Goal: Task Accomplishment & Management: Complete application form

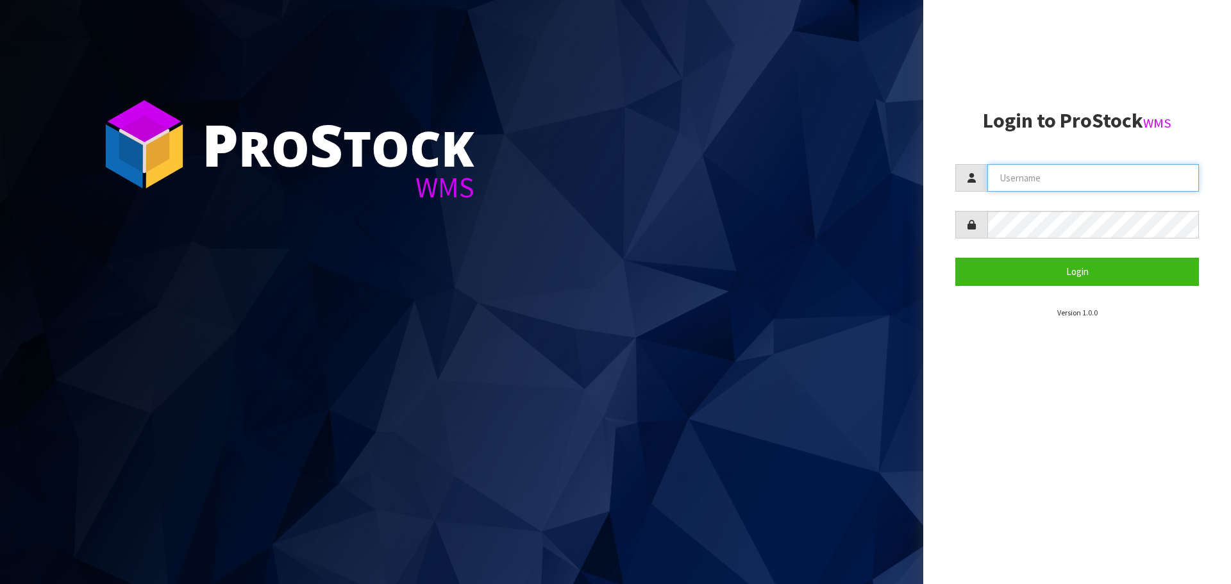
click at [1061, 184] on input "text" at bounding box center [1092, 178] width 211 height 28
type input "PACIFICBIOLOGICS"
click at [955, 258] on button "Login" at bounding box center [1077, 272] width 244 height 28
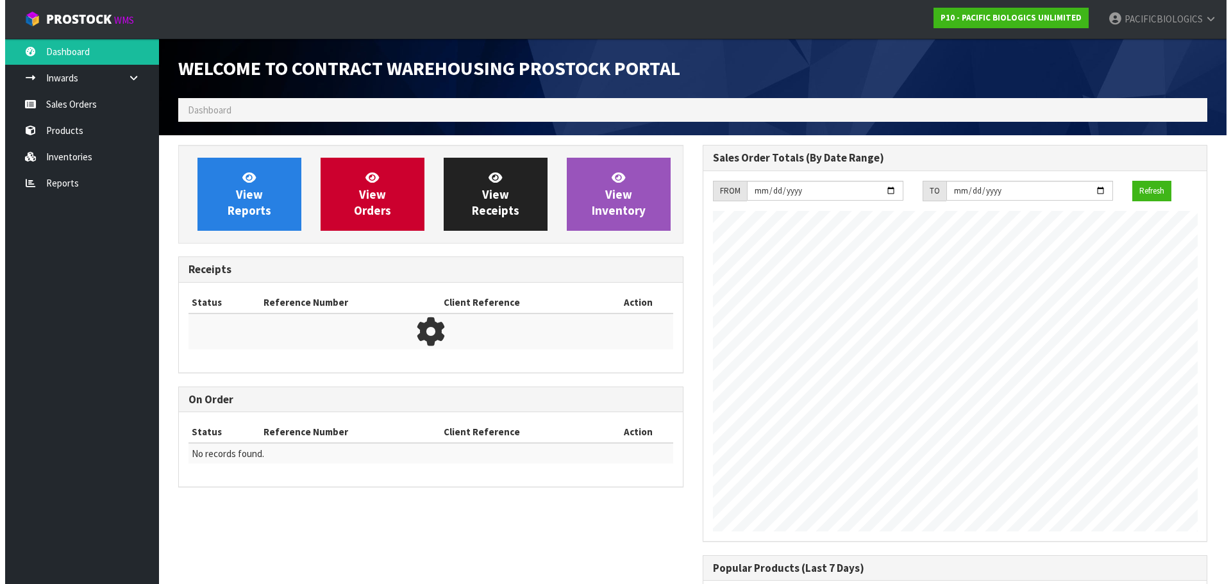
scroll to position [586, 524]
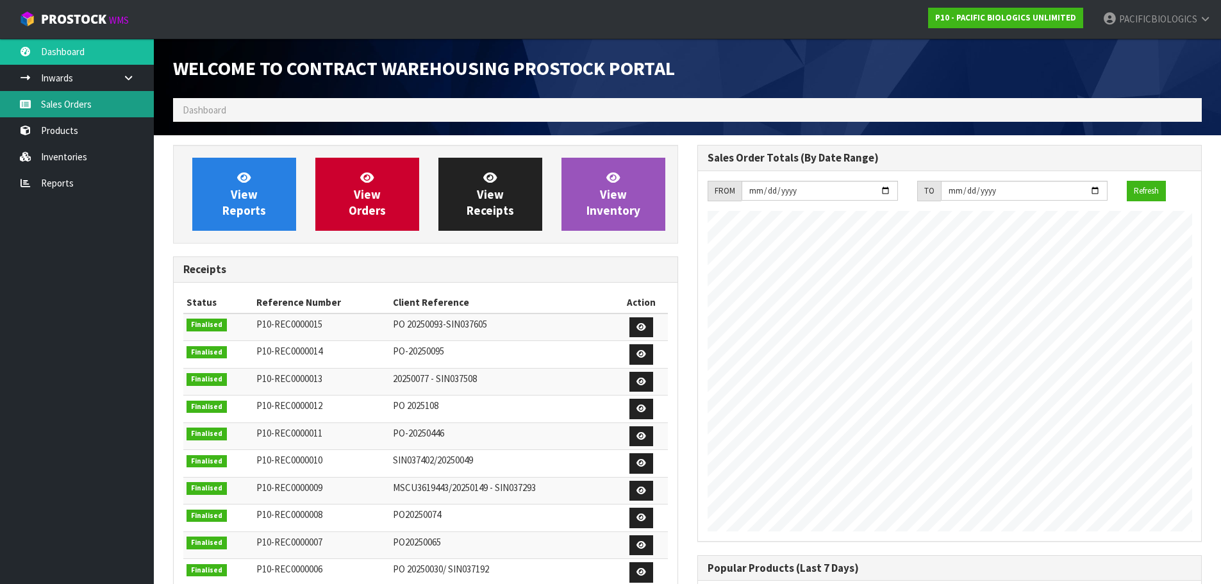
click at [70, 115] on link "Sales Orders" at bounding box center [77, 104] width 154 height 26
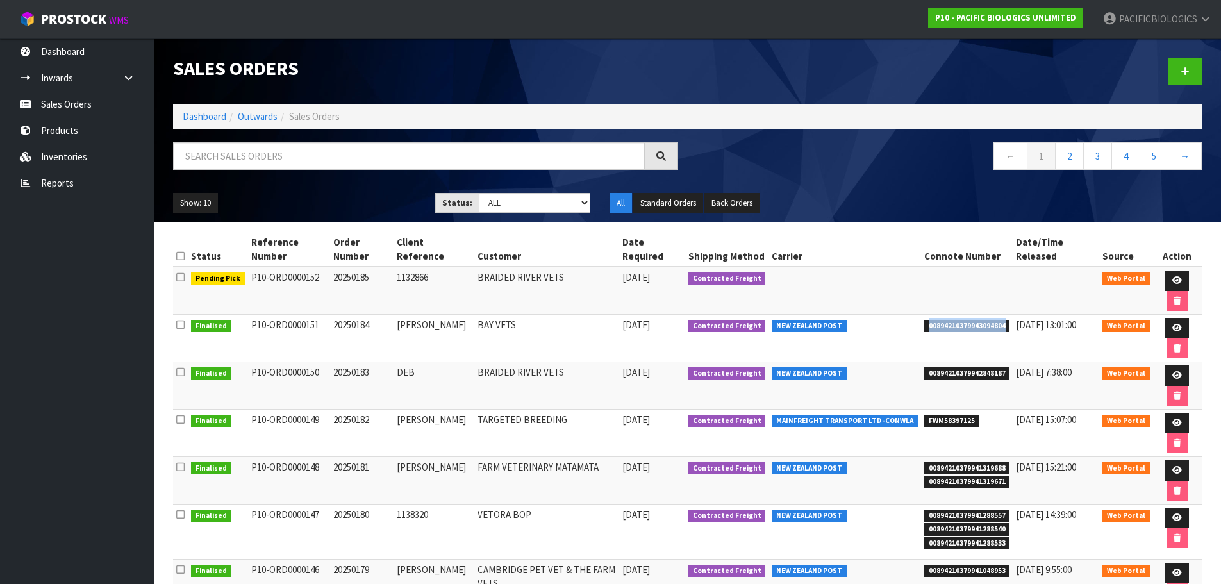
drag, startPoint x: 1002, startPoint y: 328, endPoint x: 924, endPoint y: 335, distance: 78.6
click at [924, 335] on td "00894210379943094804" at bounding box center [967, 338] width 92 height 47
copy span "00894210379943094804"
click at [1174, 326] on icon at bounding box center [1177, 328] width 10 height 8
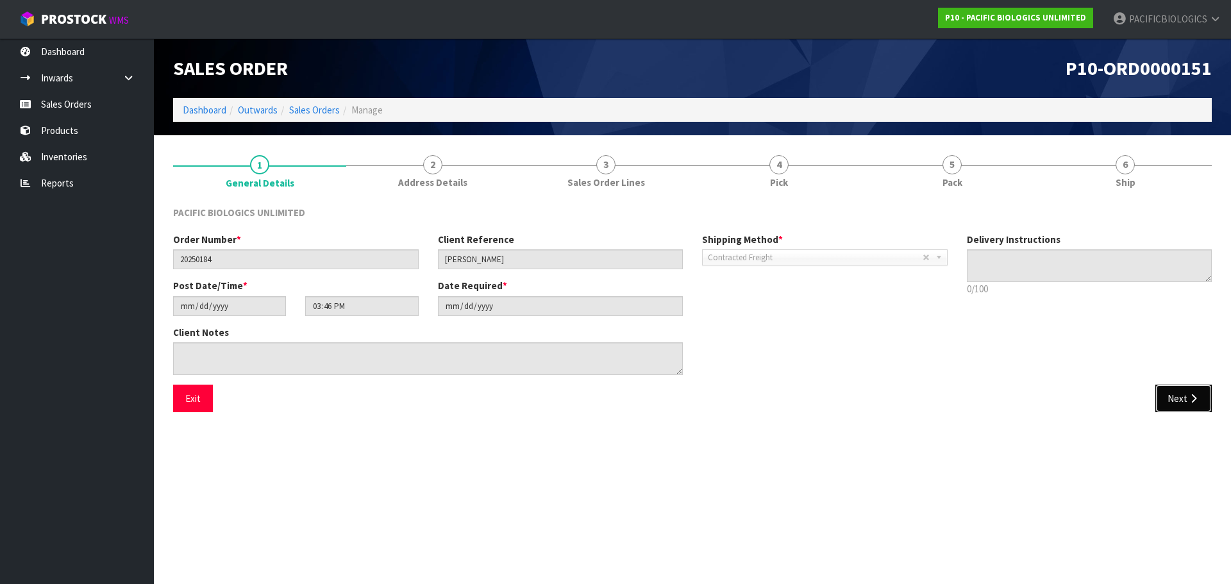
click at [1198, 394] on icon "button" at bounding box center [1193, 399] width 12 height 10
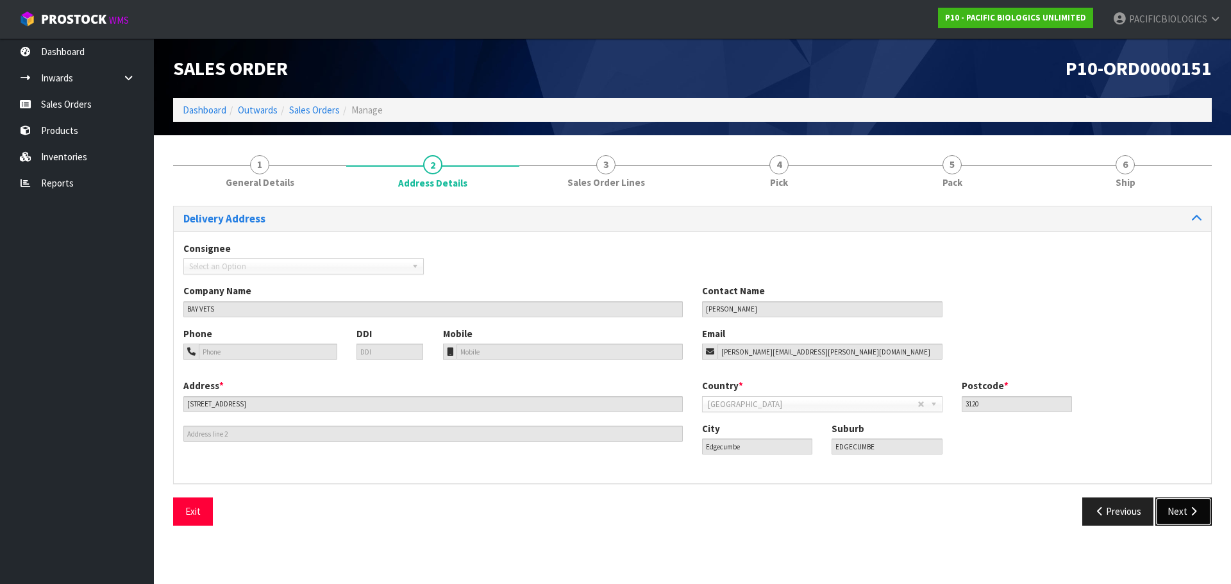
click at [1173, 514] on button "Next" at bounding box center [1183, 511] width 56 height 28
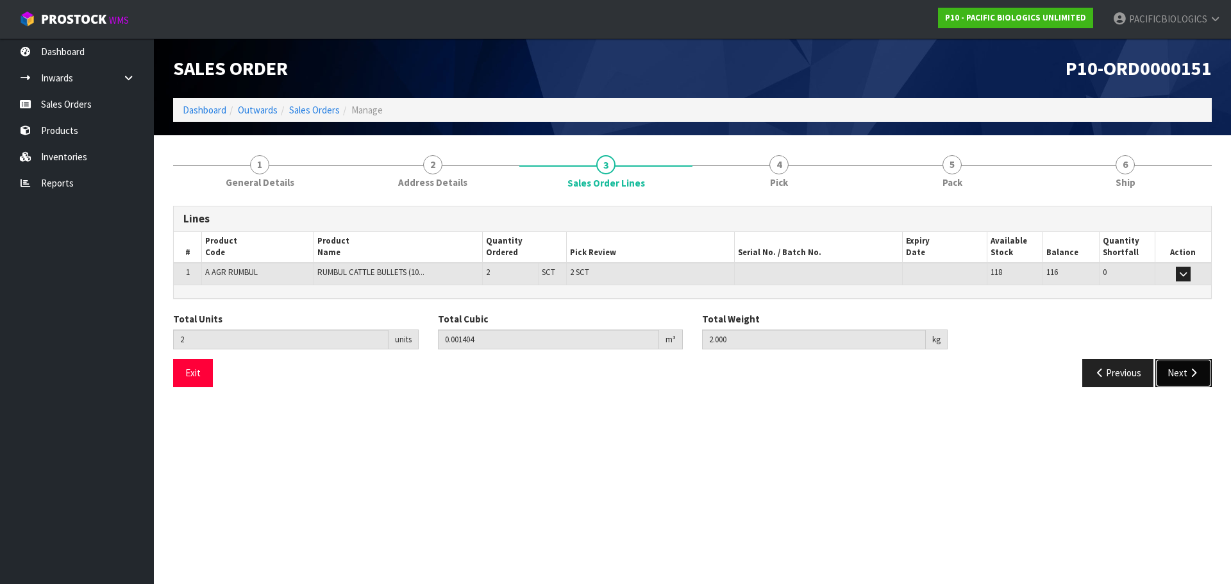
click at [1181, 381] on button "Next" at bounding box center [1183, 373] width 56 height 28
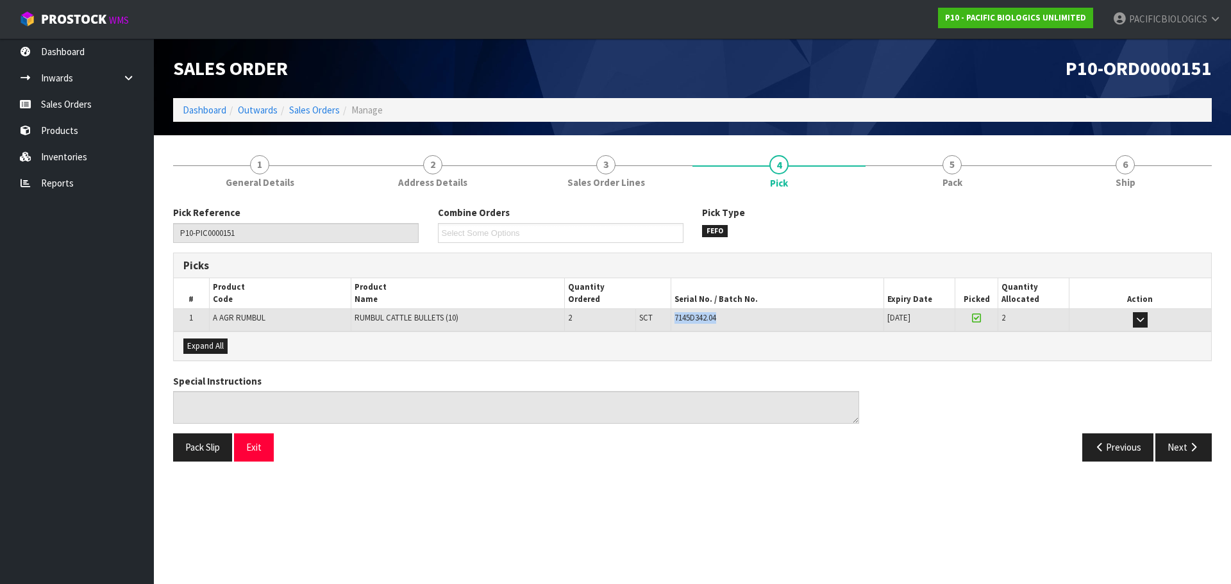
drag, startPoint x: 725, startPoint y: 324, endPoint x: 673, endPoint y: 320, distance: 52.7
click at [673, 320] on td "7145D342.04" at bounding box center [776, 320] width 213 height 22
copy span "7145D342.04"
click at [90, 103] on link "Sales Orders" at bounding box center [77, 104] width 154 height 26
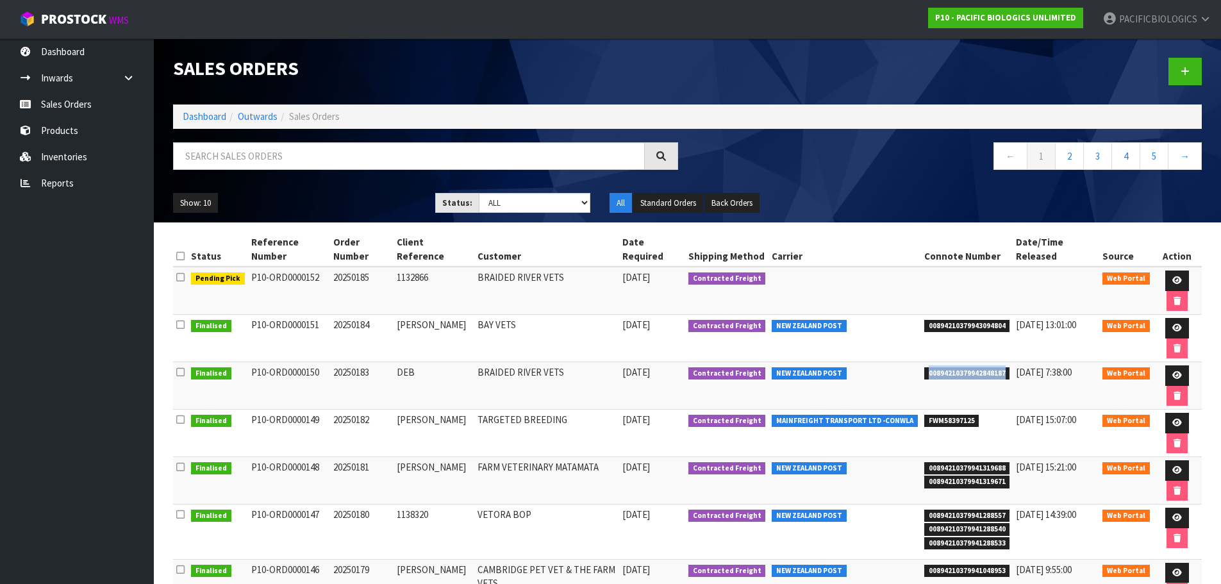
drag, startPoint x: 1004, startPoint y: 374, endPoint x: 927, endPoint y: 380, distance: 77.2
click at [927, 380] on td "00894210379942848187" at bounding box center [967, 385] width 92 height 47
copy span "00894210379942848187"
drag, startPoint x: 433, startPoint y: 279, endPoint x: 398, endPoint y: 278, distance: 34.6
click at [398, 278] on td "1132866" at bounding box center [434, 291] width 81 height 48
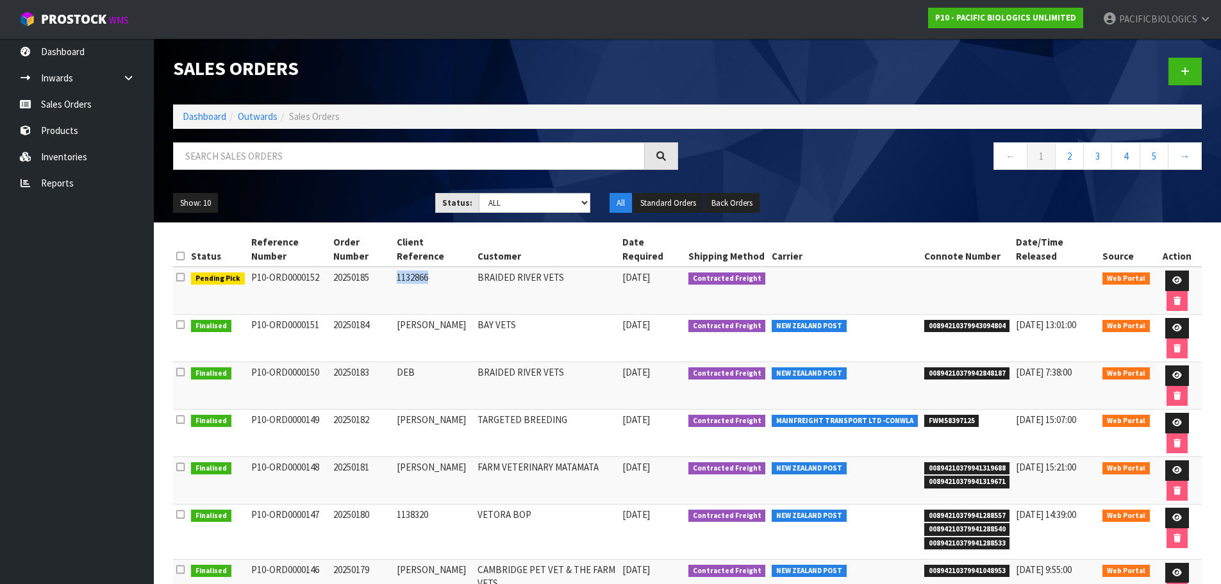
copy td "1132866"
click at [1174, 279] on icon at bounding box center [1177, 280] width 10 height 8
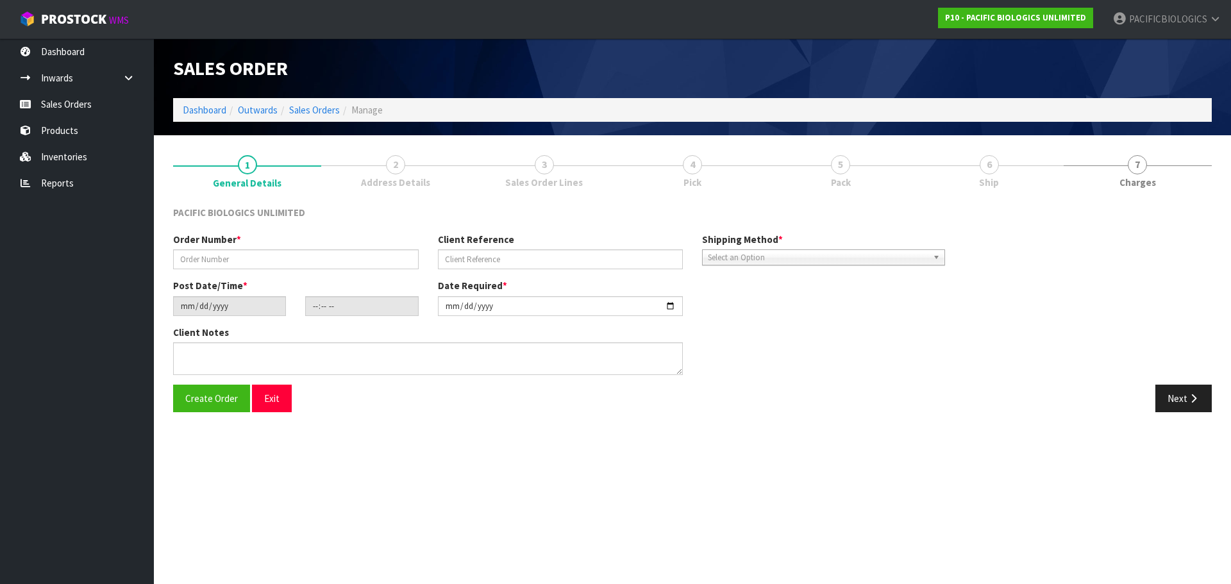
type input "20250185"
type input "1132866"
type input "[DATE]"
type input "14:29:00.000"
type input "[DATE]"
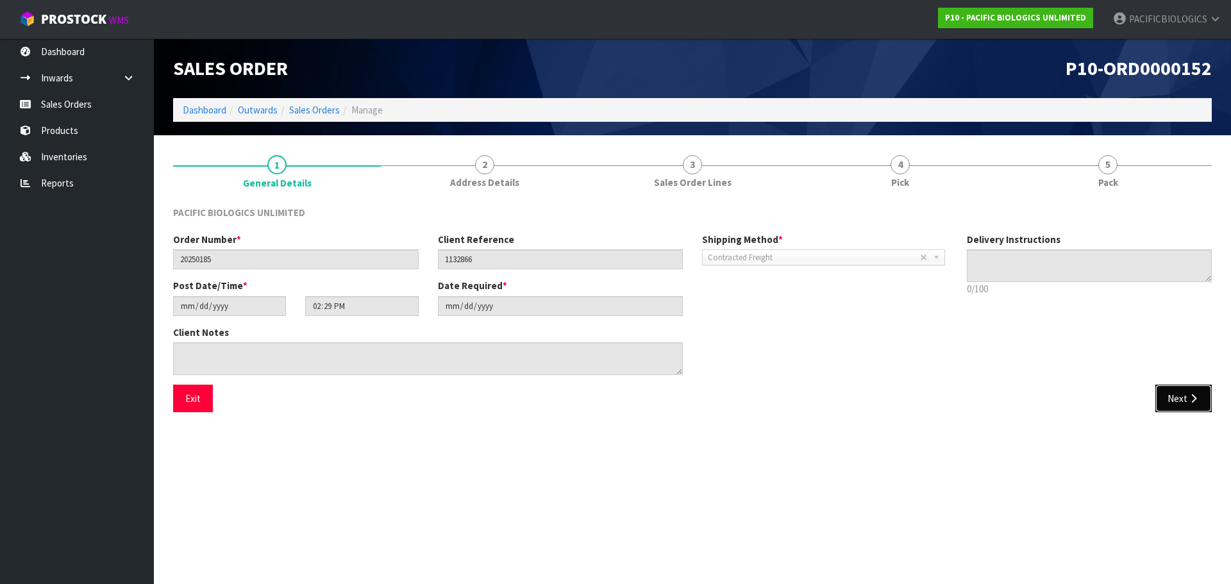
click at [1175, 404] on button "Next" at bounding box center [1183, 399] width 56 height 28
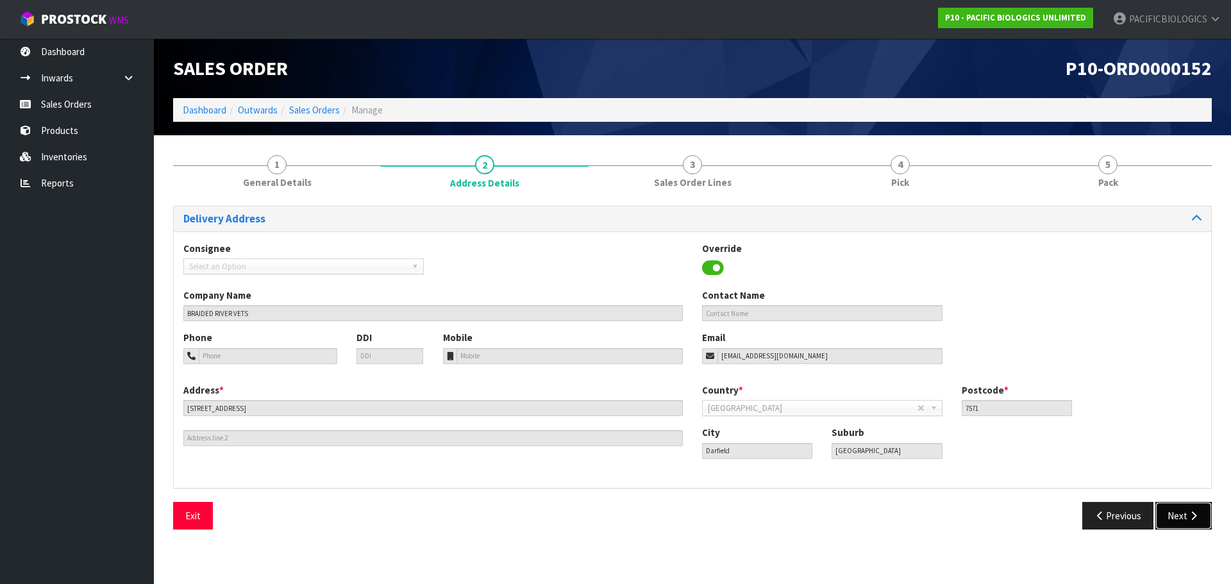
click at [1179, 518] on button "Next" at bounding box center [1183, 516] width 56 height 28
